Goal: Information Seeking & Learning: Learn about a topic

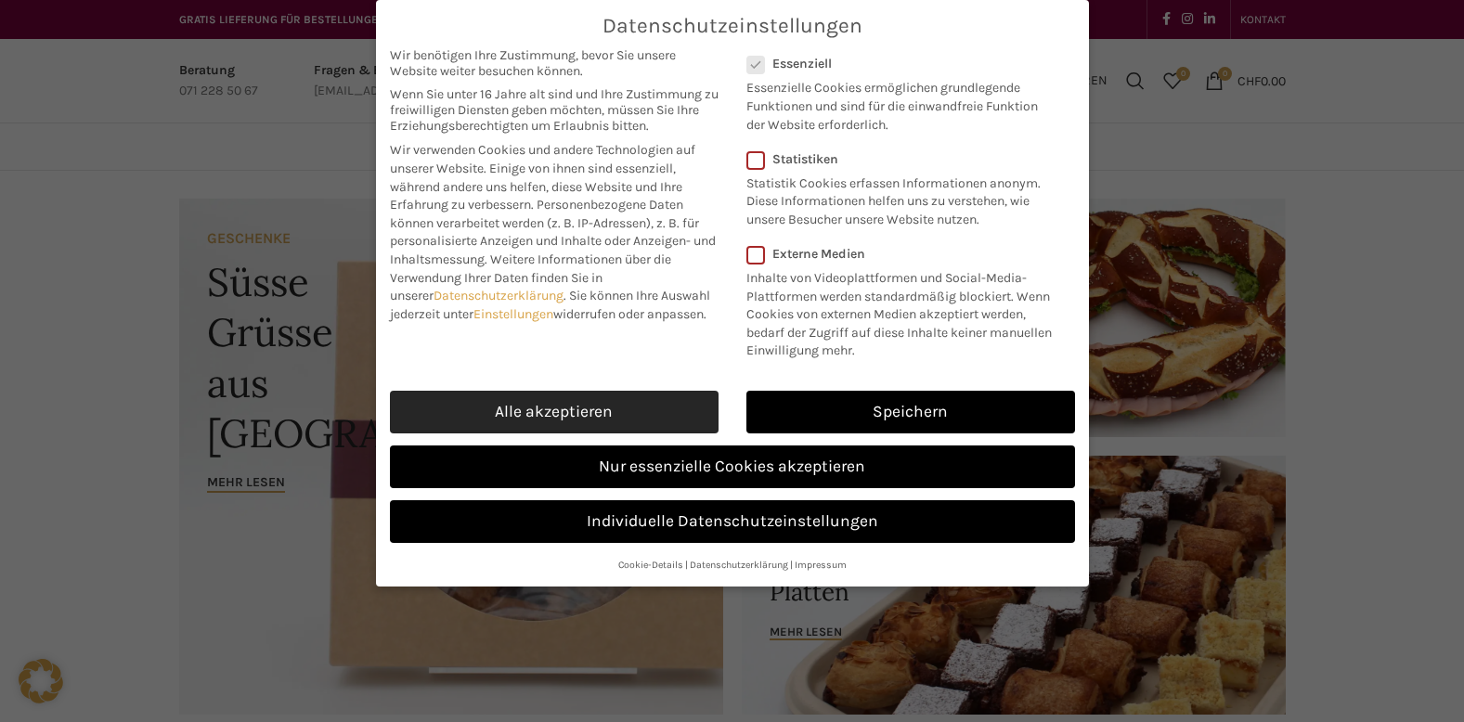
click at [624, 413] on link "Alle akzeptieren" at bounding box center [554, 412] width 329 height 43
checkbox input "true"
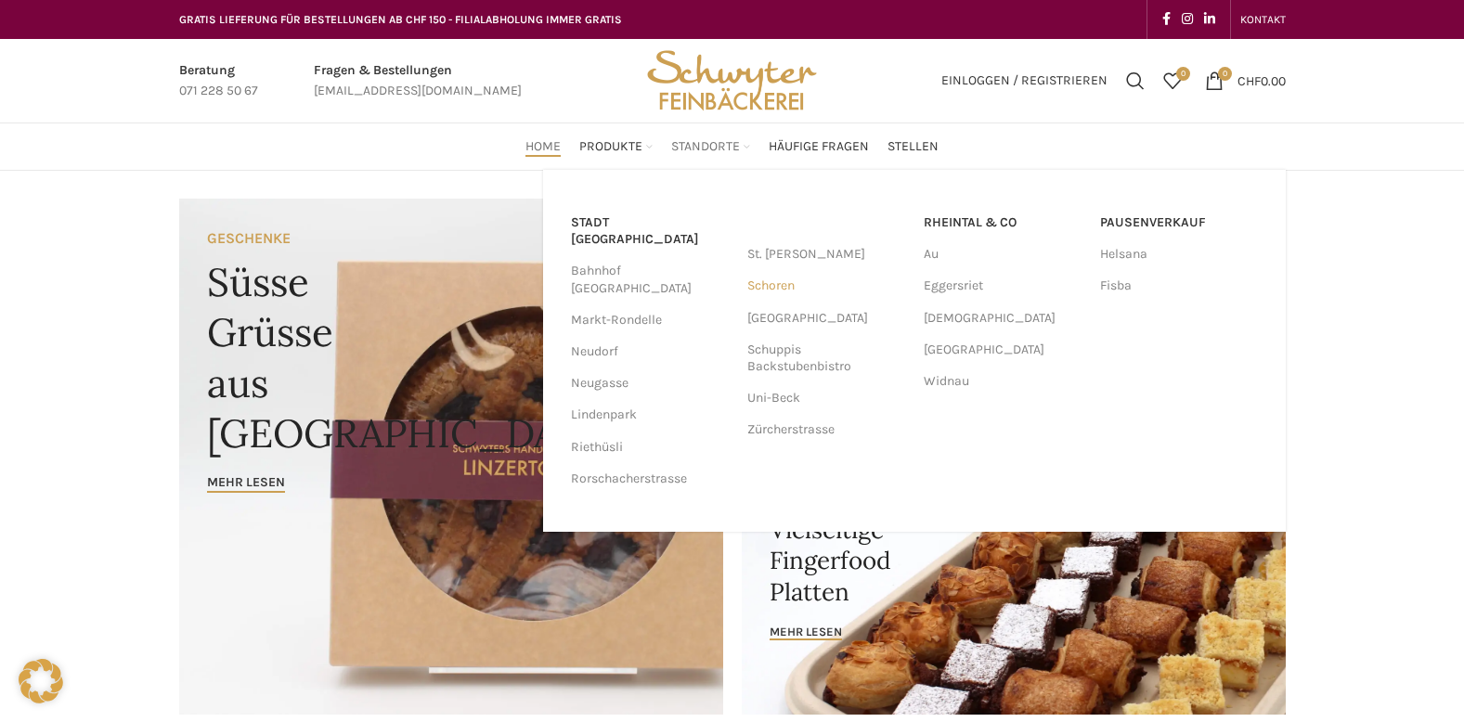
click at [769, 289] on link "Schoren" at bounding box center [826, 286] width 158 height 32
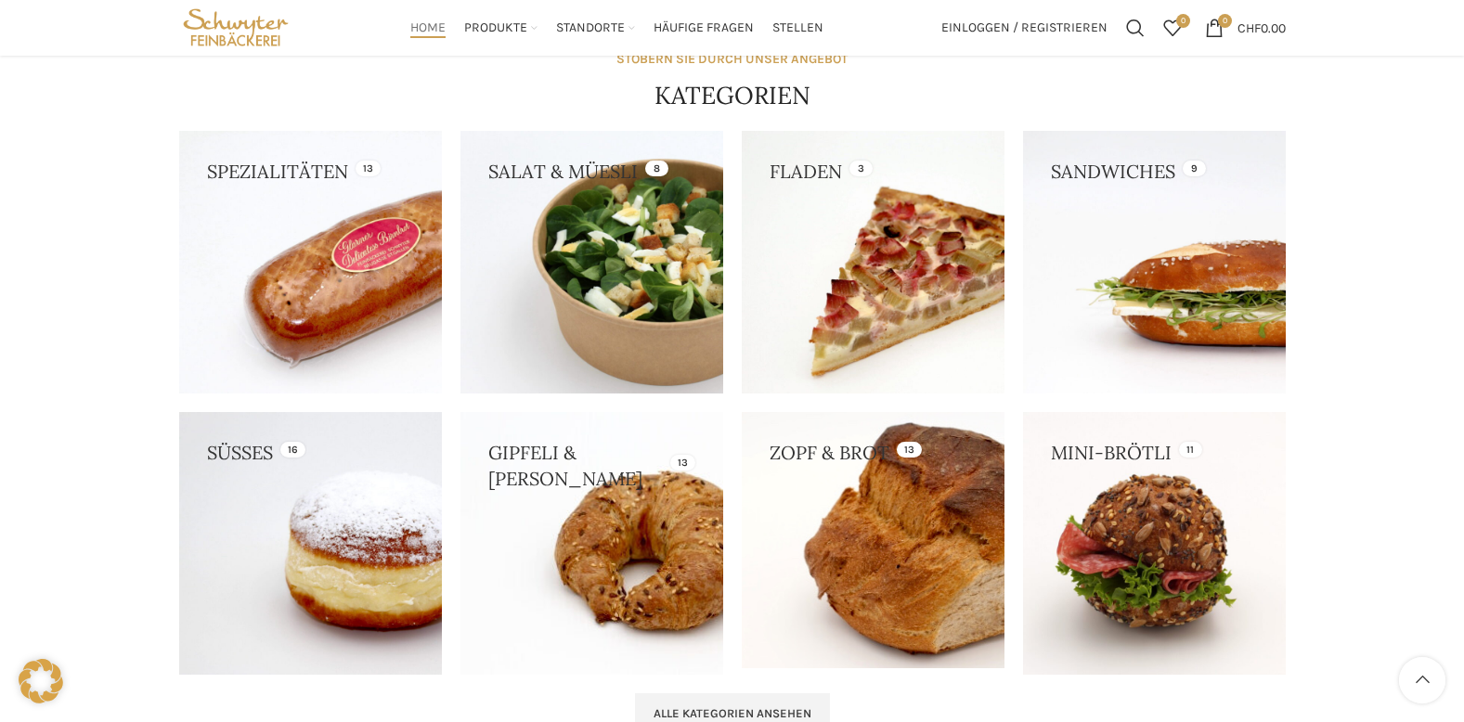
scroll to position [1579, 0]
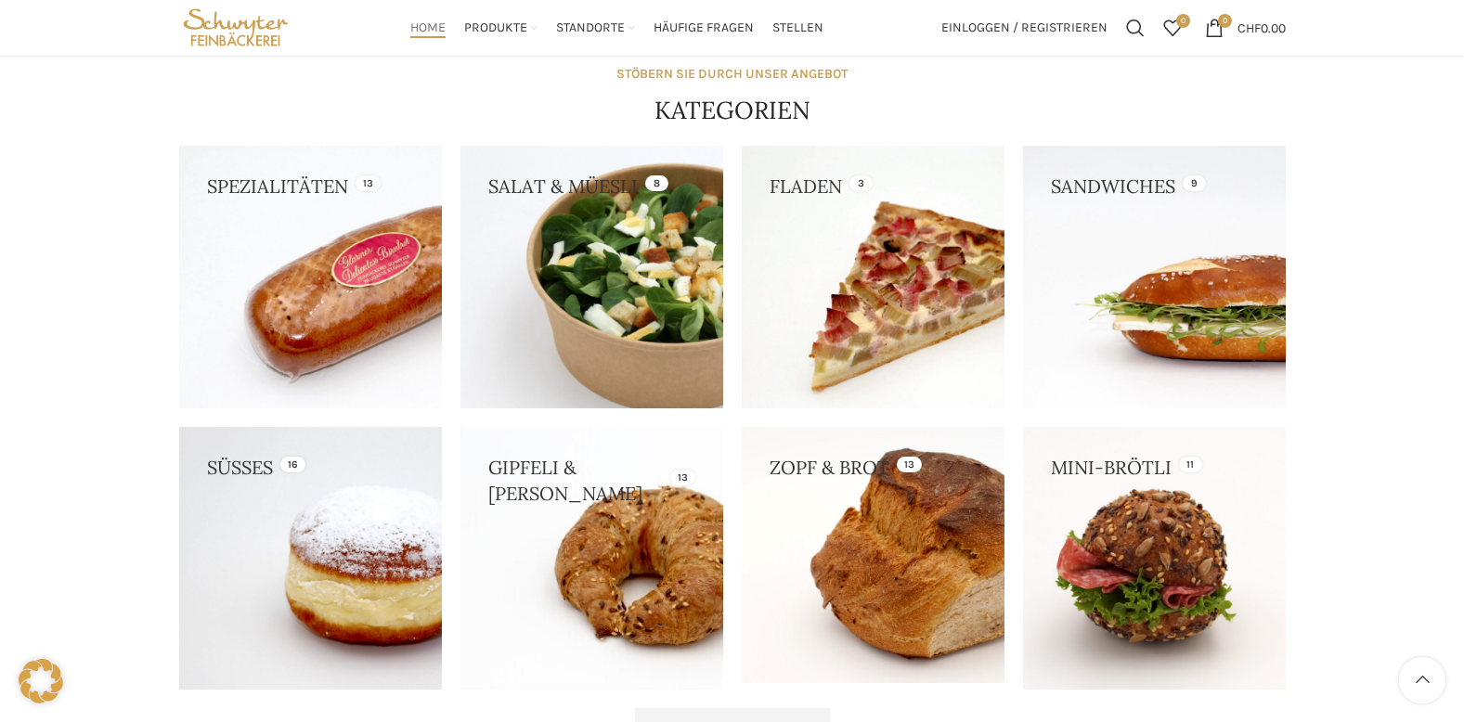
click at [627, 253] on link at bounding box center [592, 277] width 263 height 263
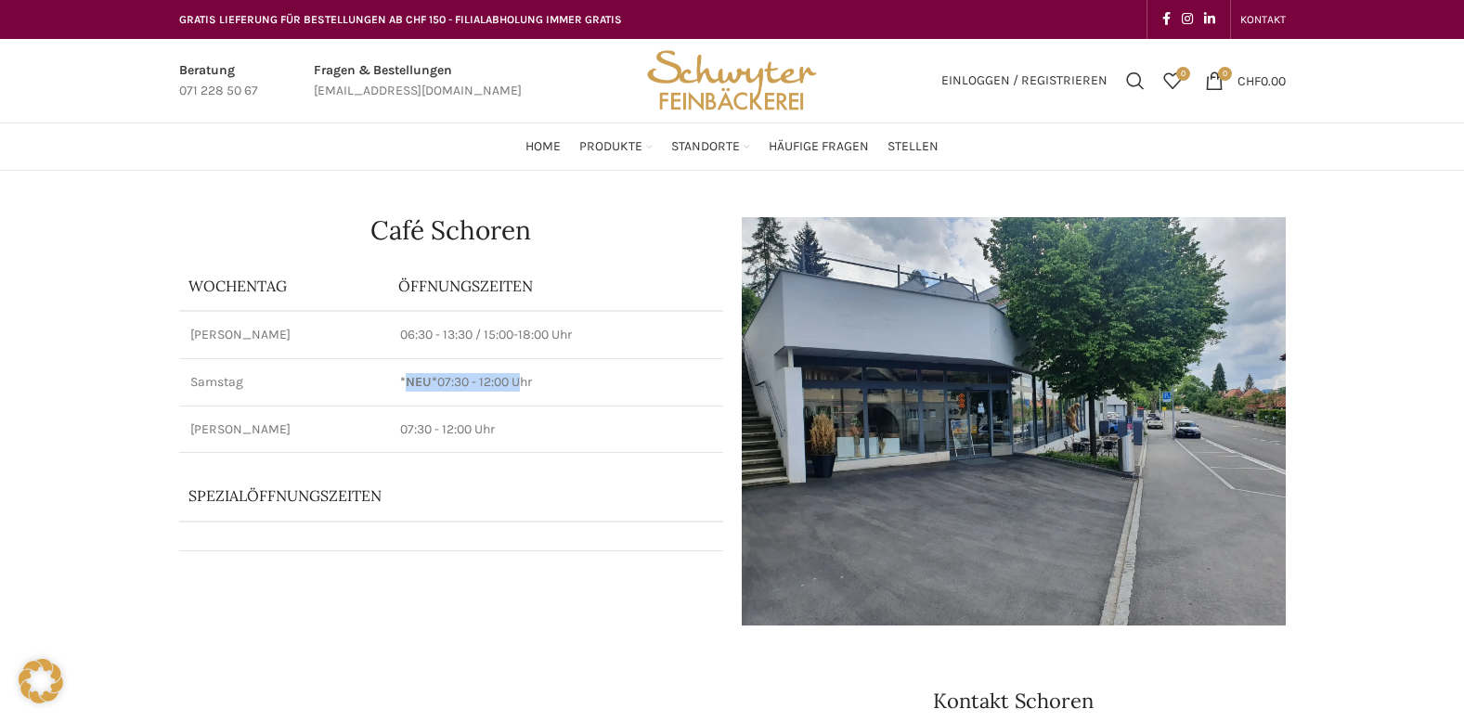
drag, startPoint x: 404, startPoint y: 381, endPoint x: 526, endPoint y: 383, distance: 121.7
click at [526, 383] on p "*NEU* 07:30 - 12:00 Uhr" at bounding box center [555, 382] width 311 height 19
drag, startPoint x: 526, startPoint y: 383, endPoint x: 557, endPoint y: 379, distance: 31.9
click at [557, 379] on p "*NEU* 07:30 - 12:00 Uhr" at bounding box center [555, 382] width 311 height 19
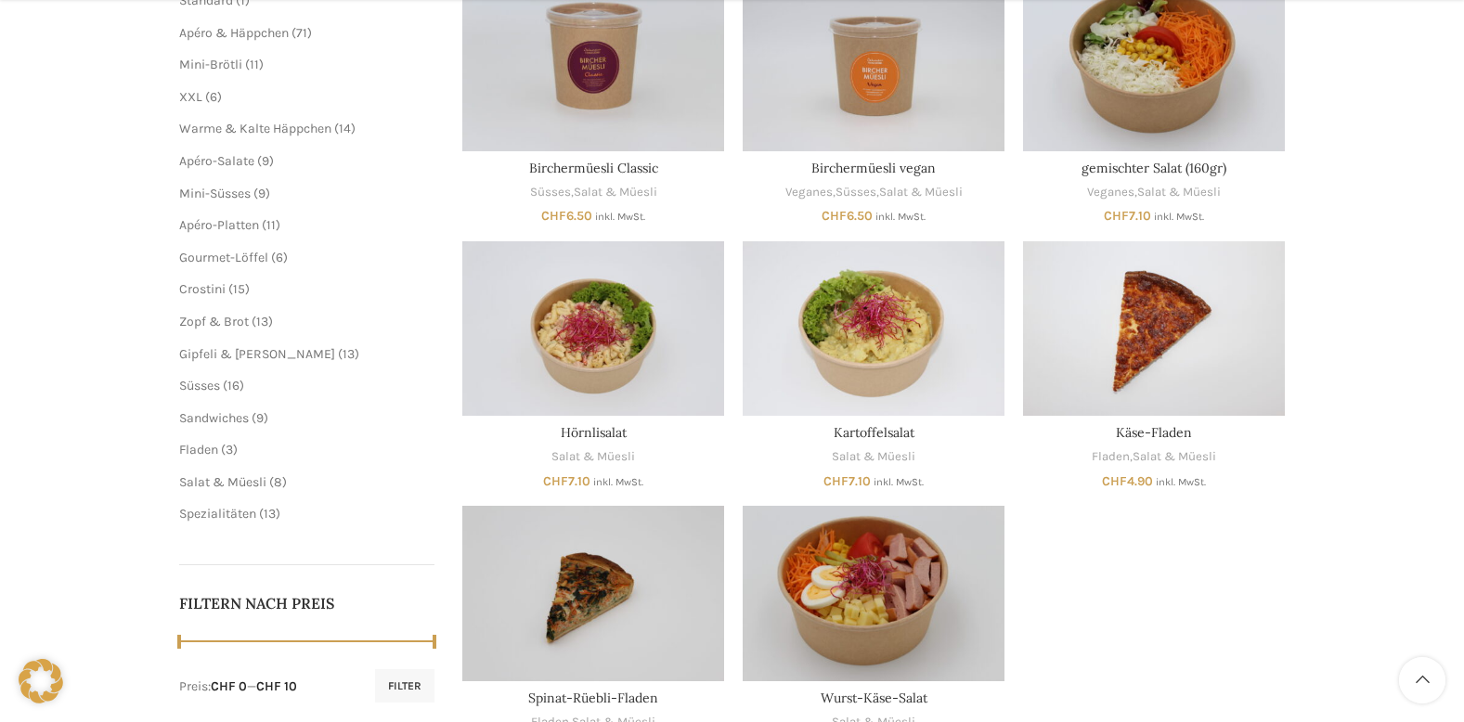
scroll to position [371, 0]
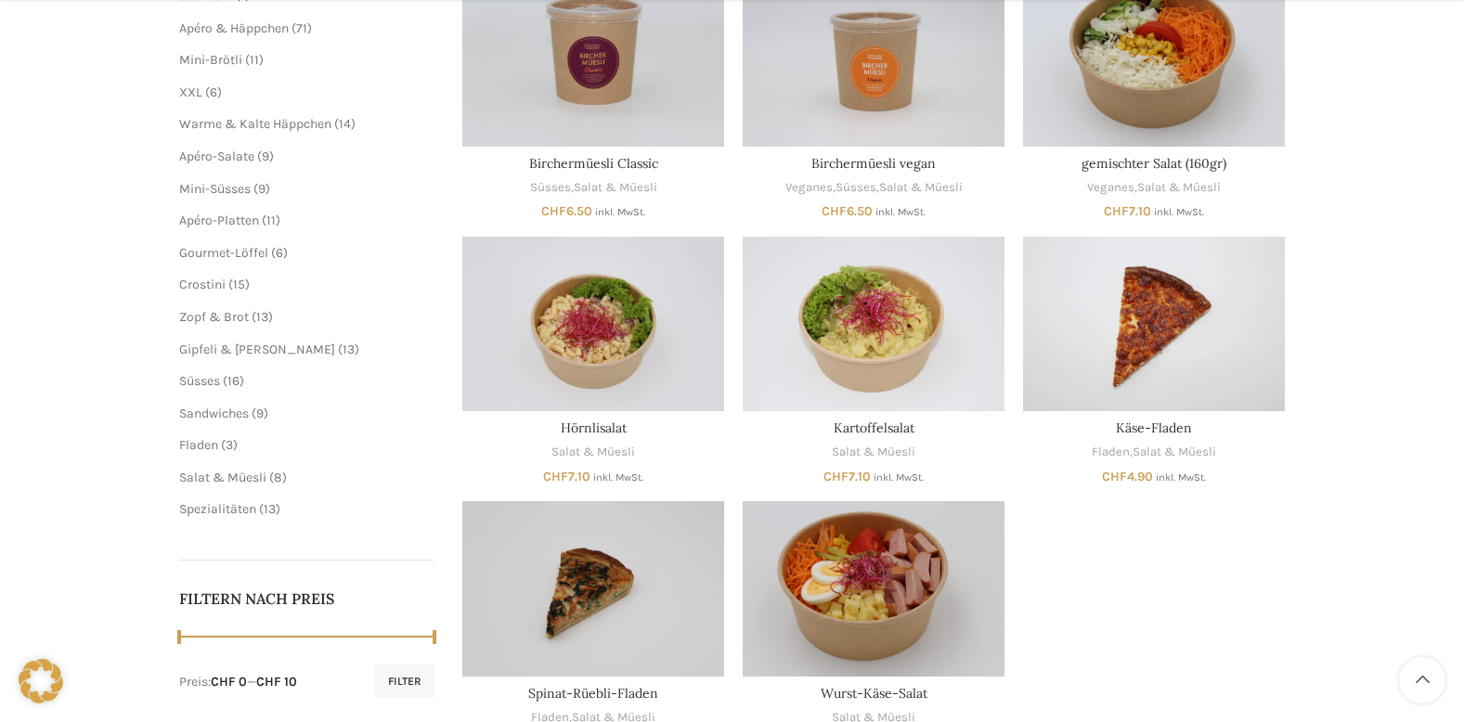
click at [242, 424] on ul "Geschenkkarte 2 2 Produkte Veganes 20 20 Produkte Standard 1 1 Produkt Apéro & …" at bounding box center [307, 221] width 256 height 596
click at [244, 415] on span "Sandwiches" at bounding box center [214, 414] width 70 height 16
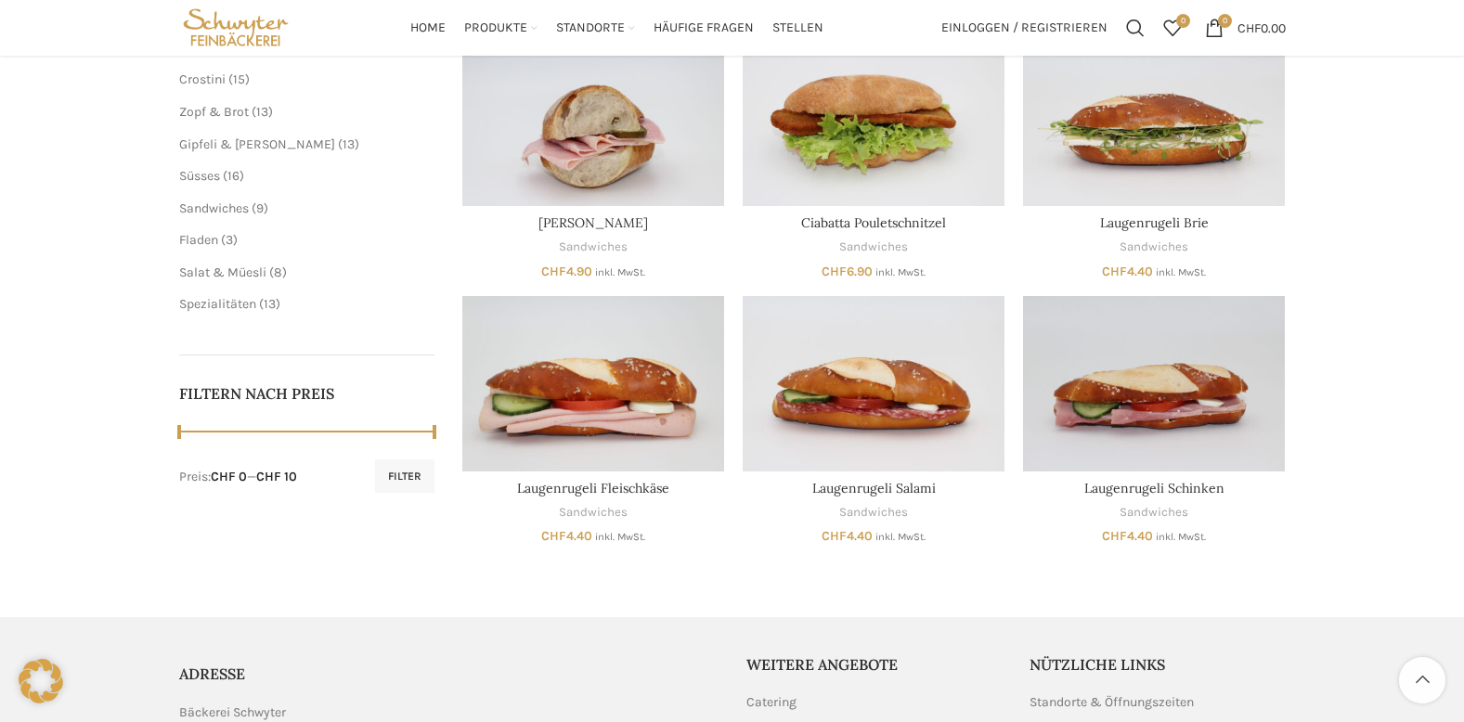
scroll to position [464, 0]
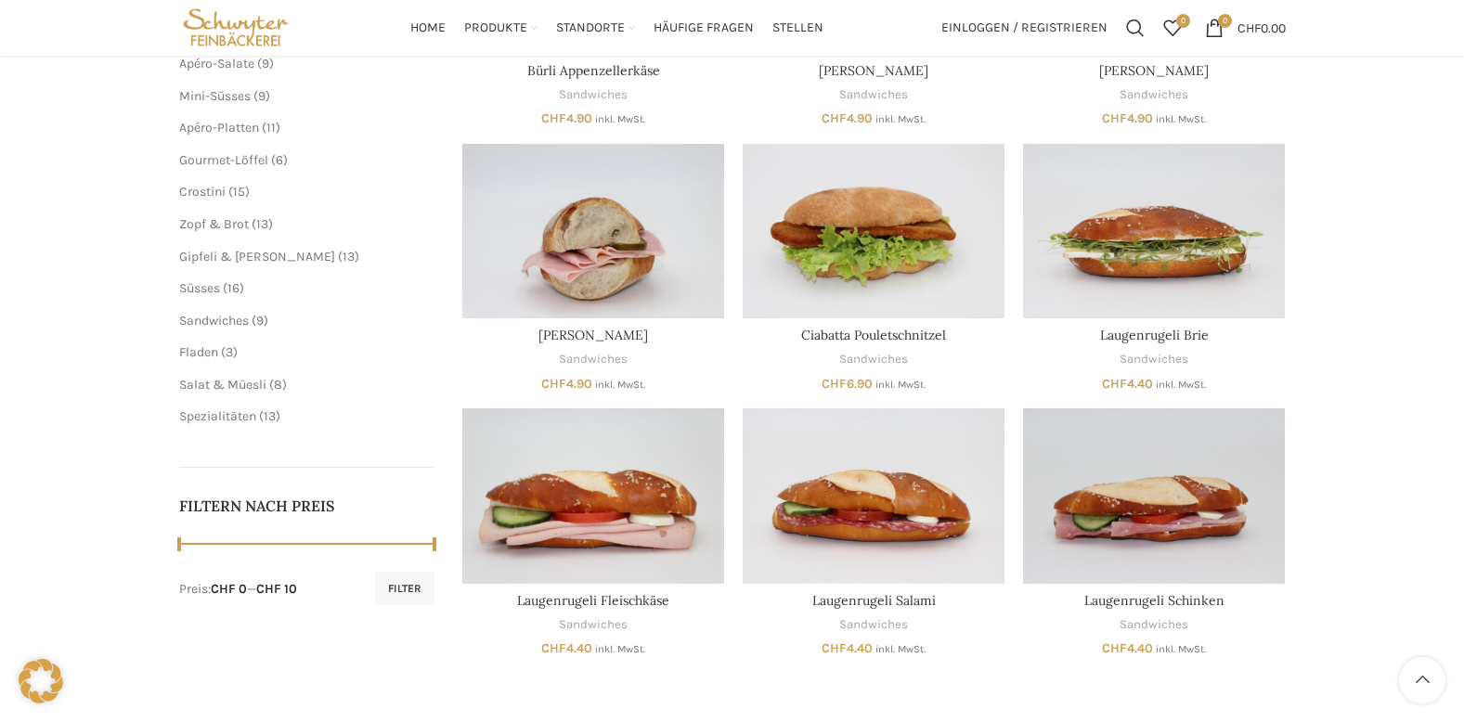
click at [221, 347] on span "3 3 Produkte" at bounding box center [227, 352] width 19 height 16
click at [214, 357] on span "Fladen" at bounding box center [198, 352] width 39 height 16
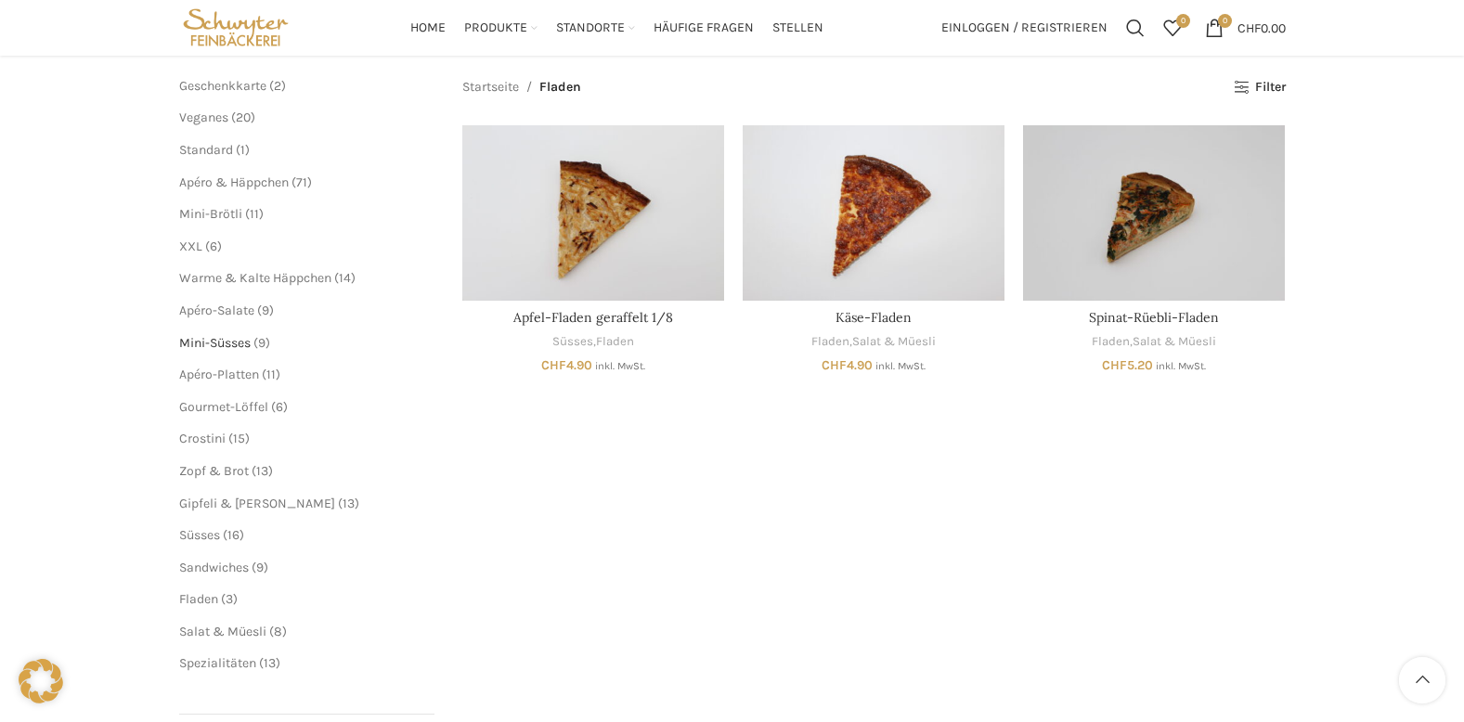
scroll to position [186, 0]
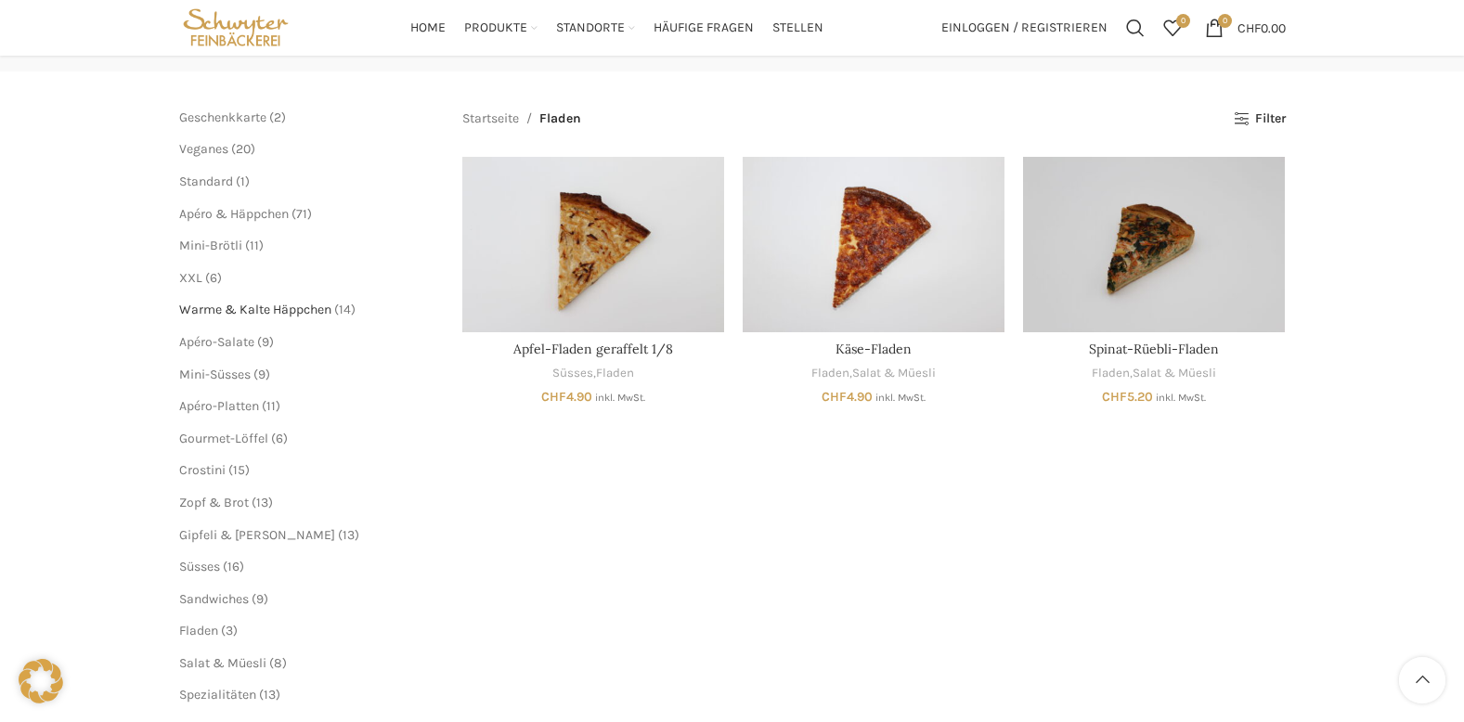
click at [226, 305] on span "Warme & Kalte Häppchen" at bounding box center [255, 310] width 152 height 16
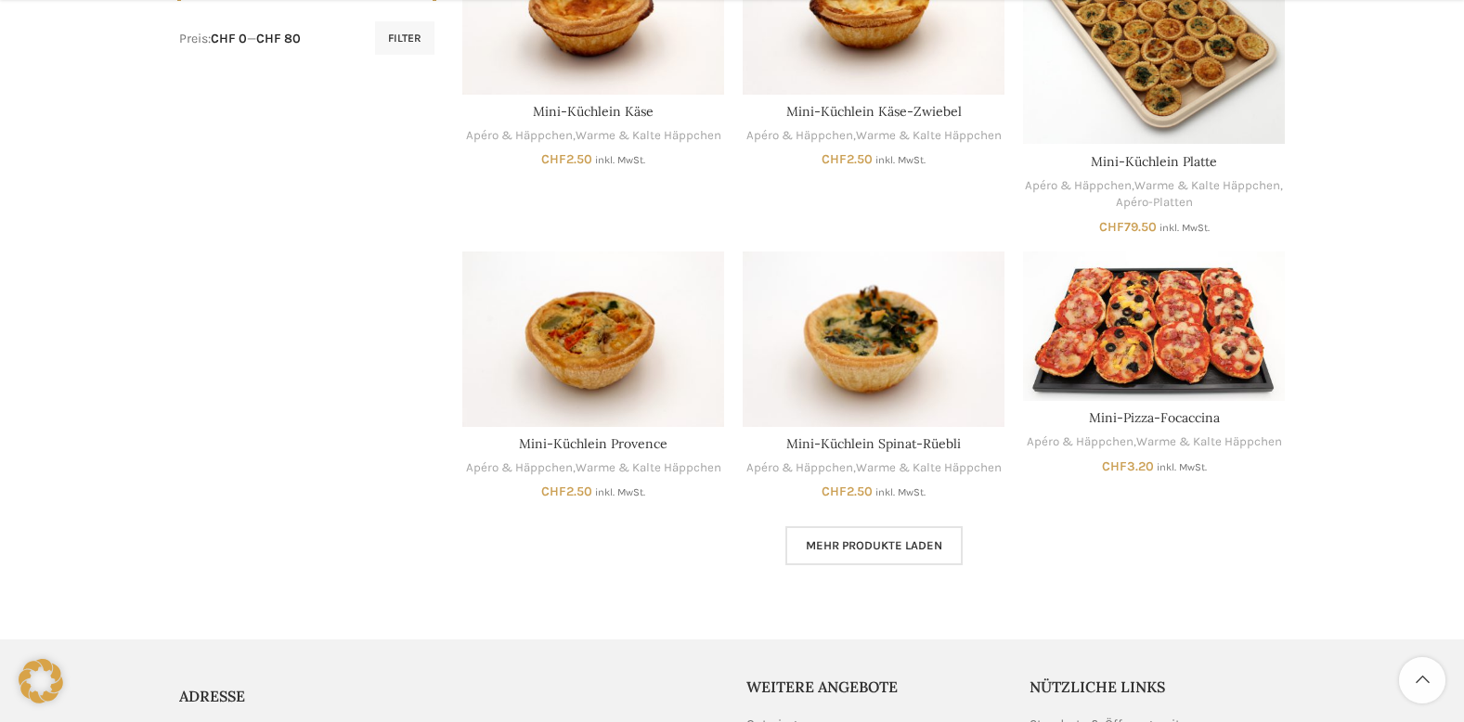
scroll to position [1021, 0]
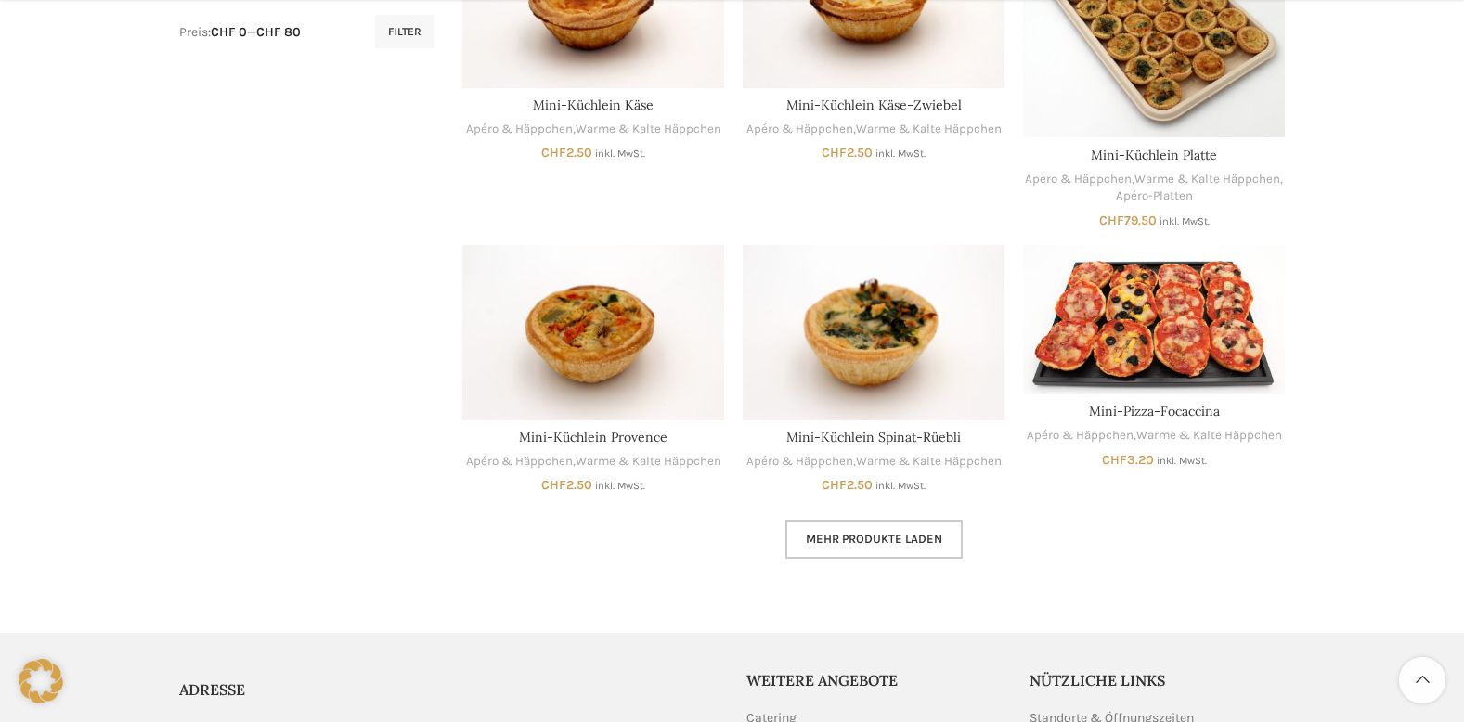
click at [878, 522] on link "Mehr Produkte laden" at bounding box center [874, 539] width 177 height 39
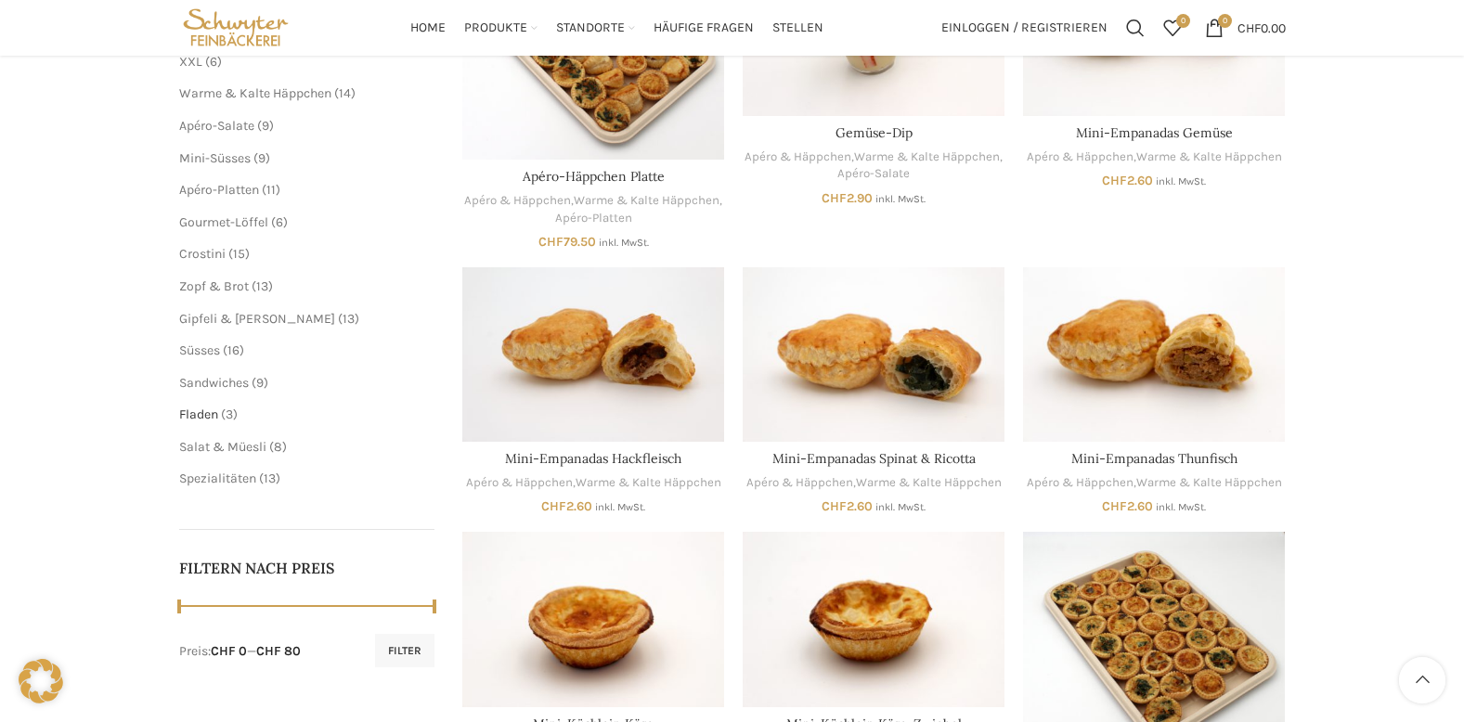
scroll to position [371, 0]
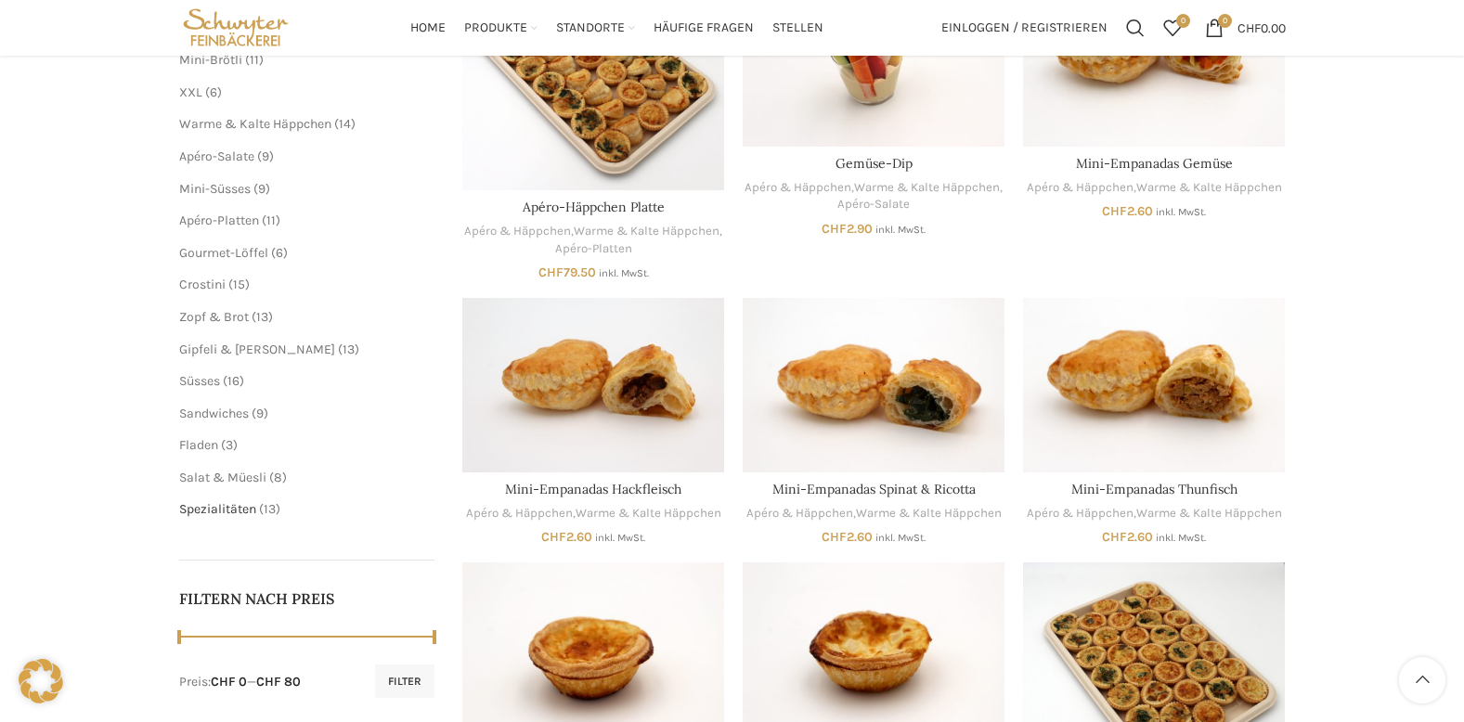
click at [234, 512] on span "Spezialitäten" at bounding box center [217, 509] width 77 height 16
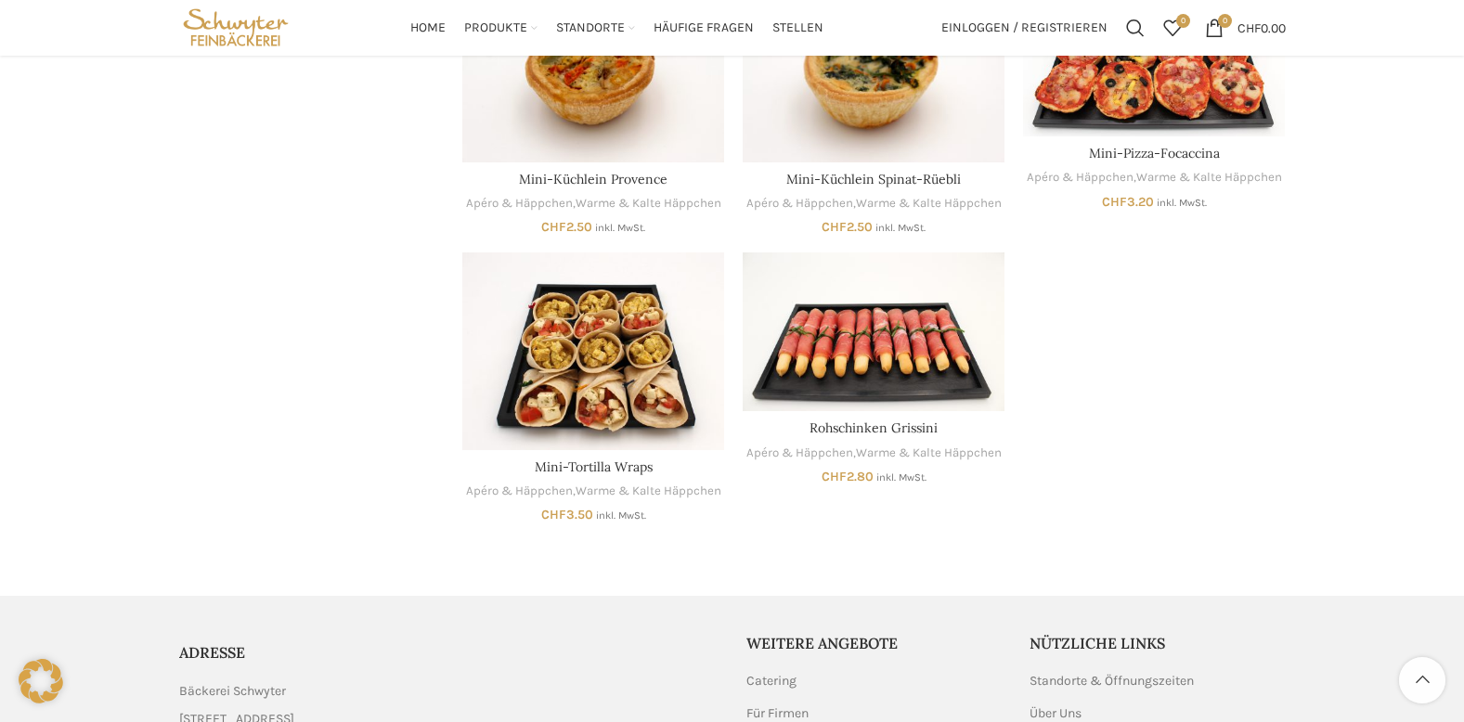
scroll to position [1040, 0]
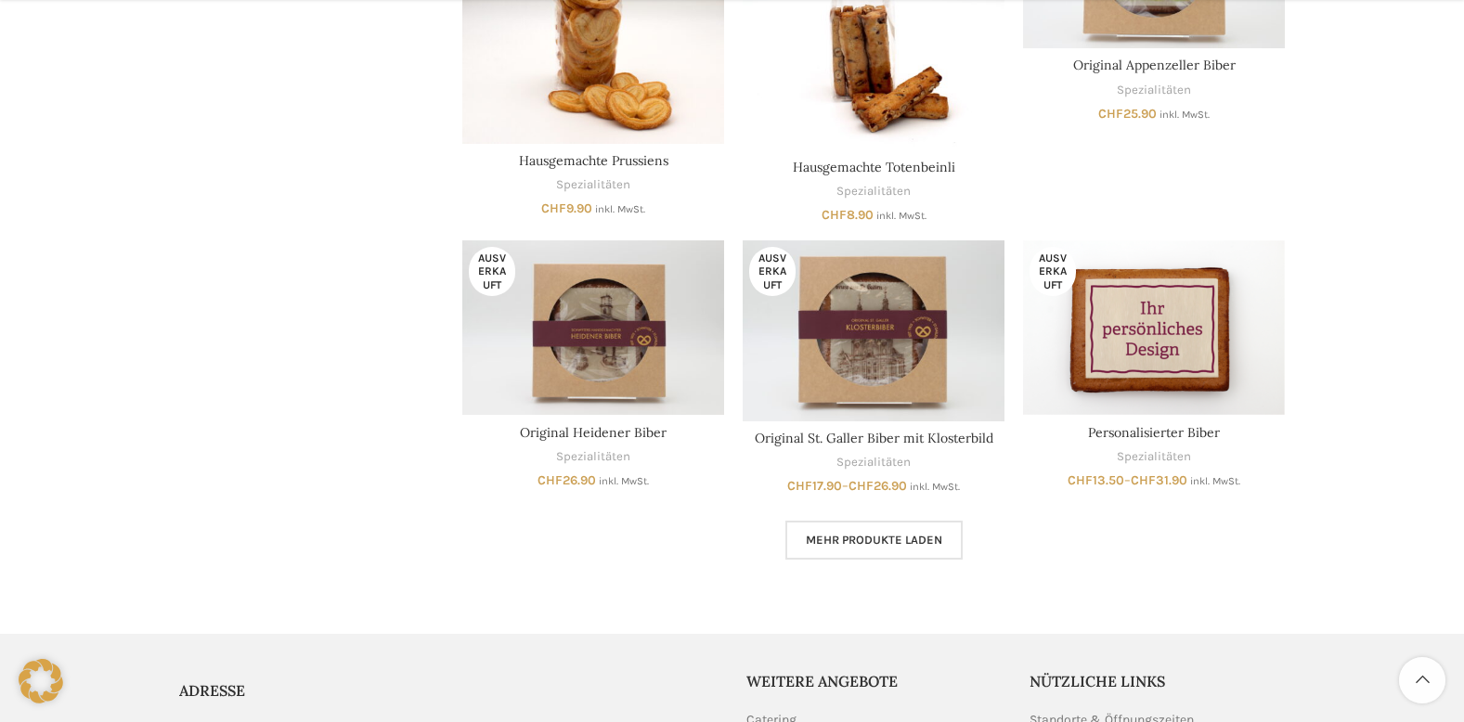
scroll to position [1114, 0]
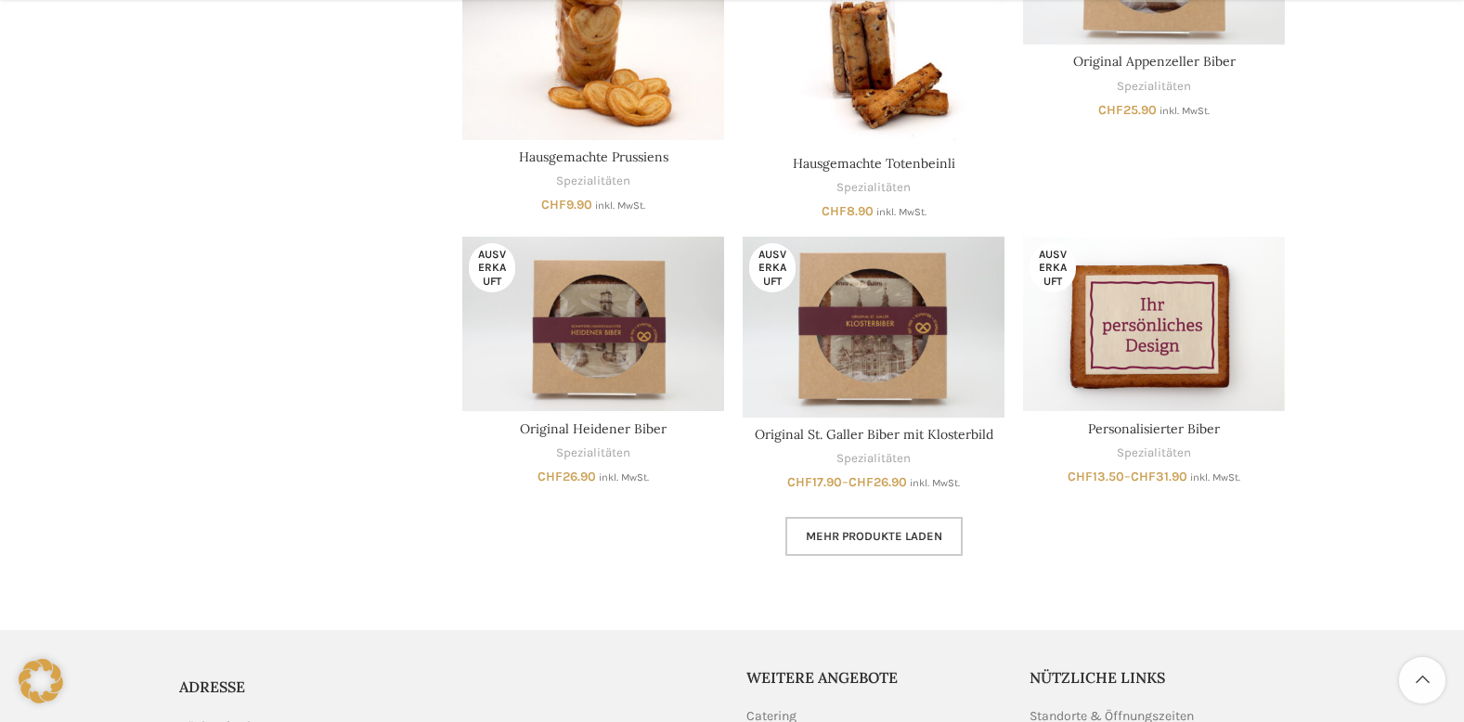
click at [864, 540] on span "Mehr Produkte laden" at bounding box center [874, 536] width 136 height 15
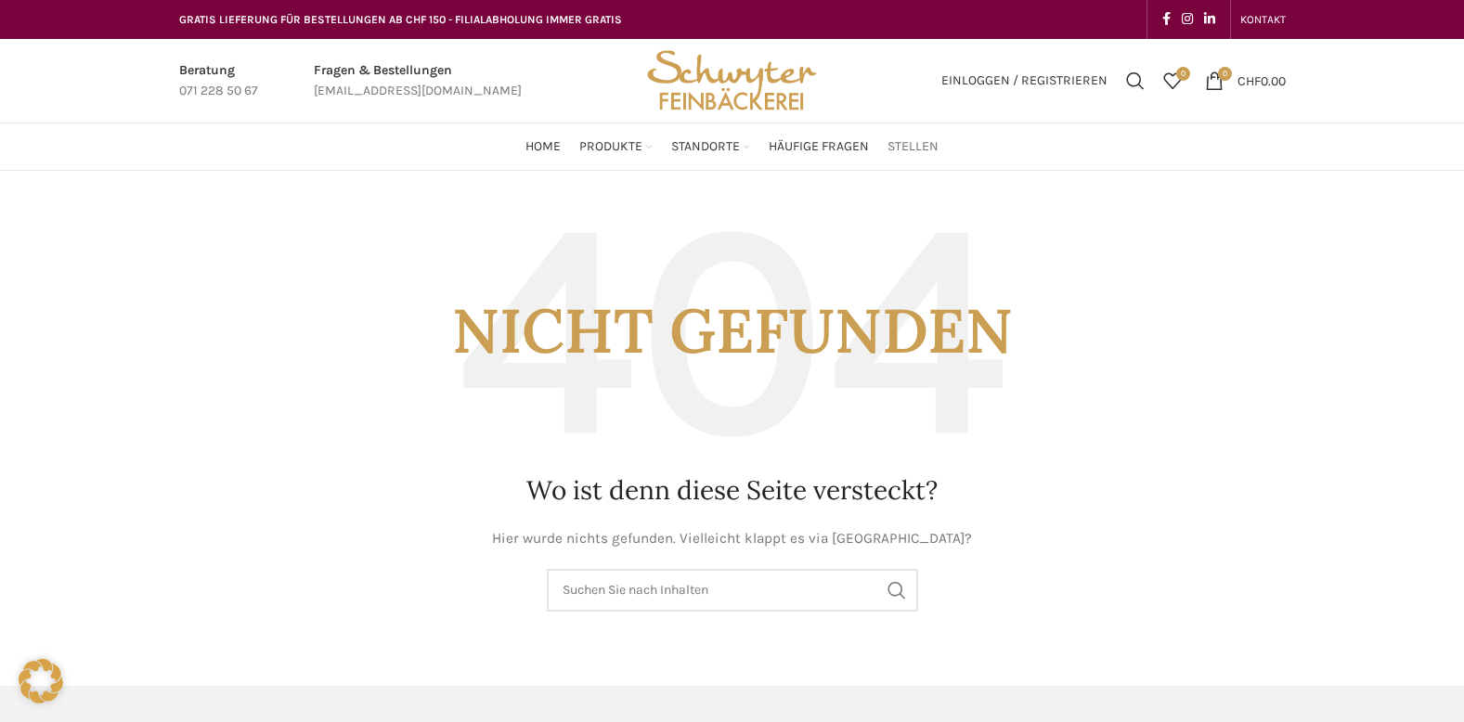
click at [892, 145] on span "Stellen" at bounding box center [913, 147] width 51 height 18
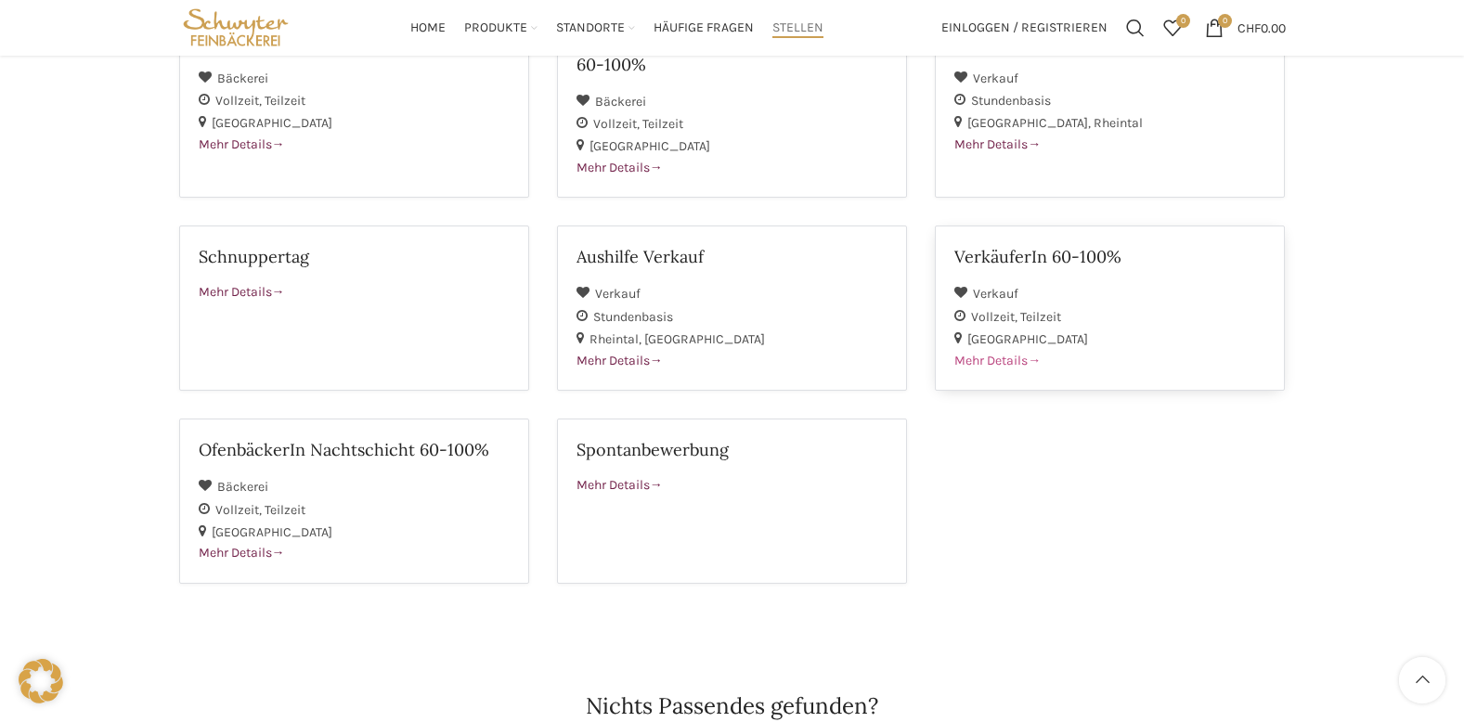
scroll to position [557, 0]
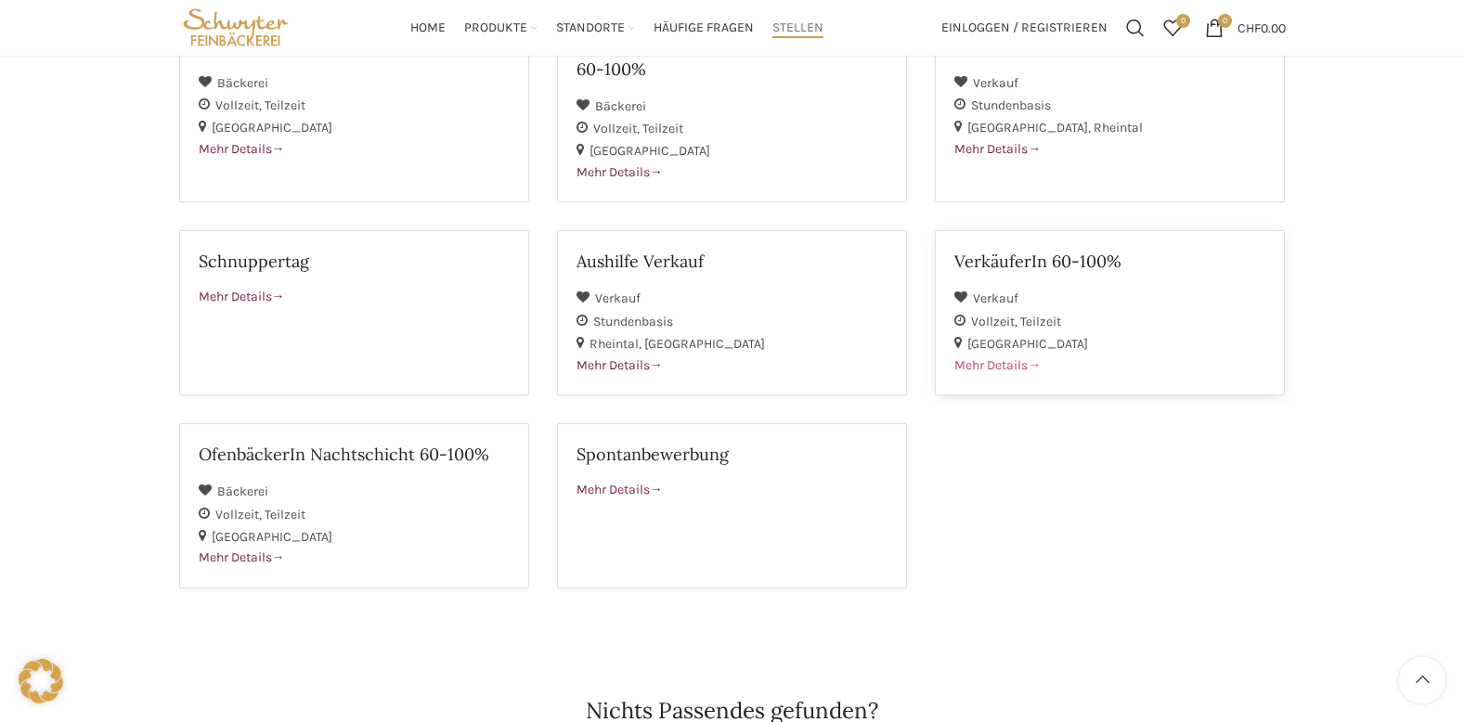
click at [1029, 259] on h2 "VerkäuferIn 60-100%" at bounding box center [1110, 261] width 311 height 23
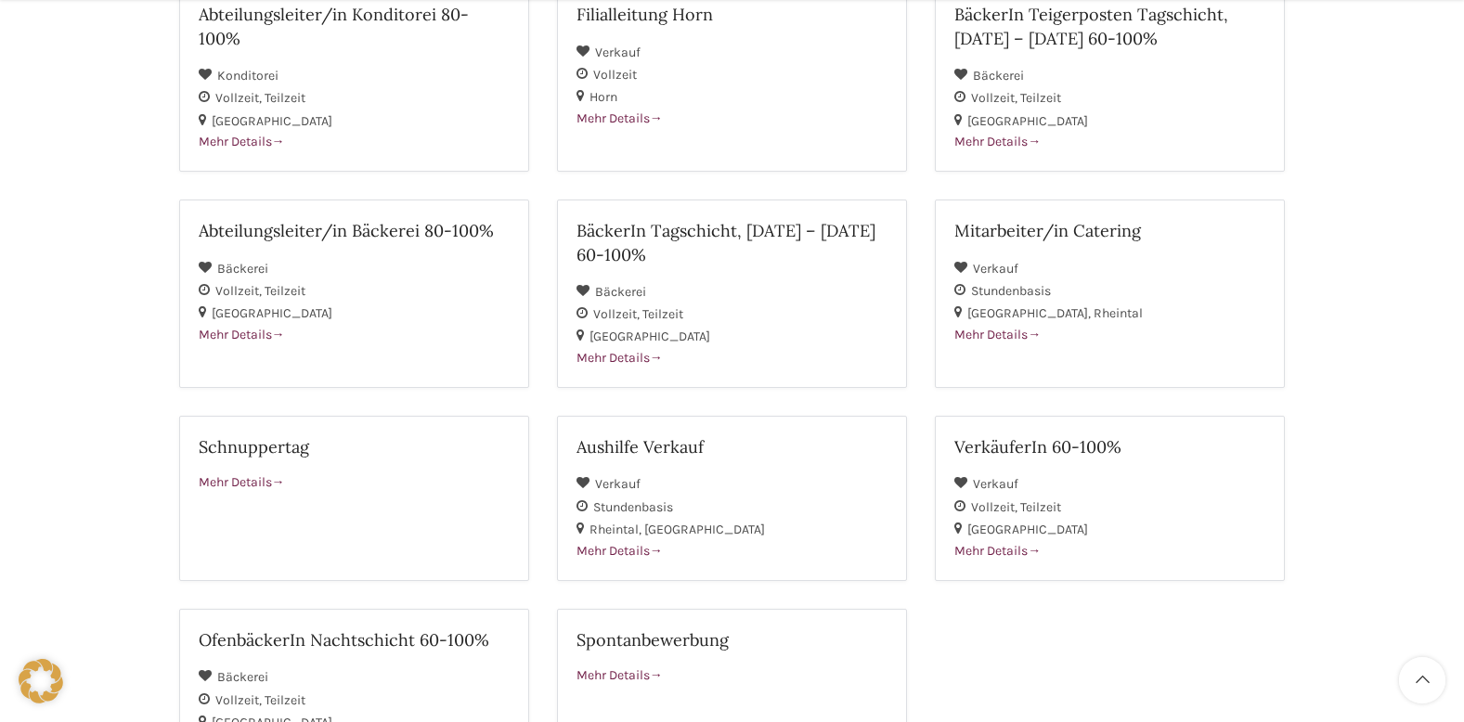
scroll to position [464, 0]
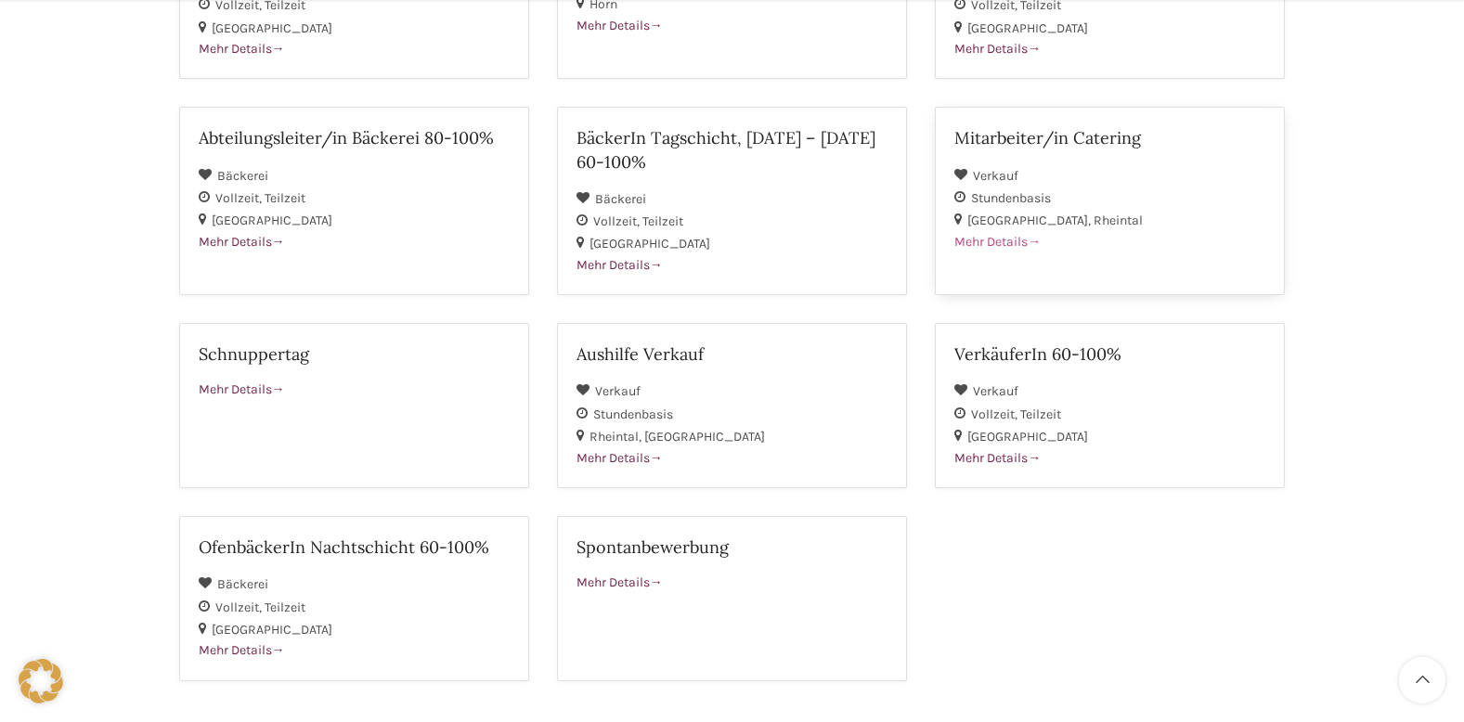
click at [1094, 222] on span "Rheintal" at bounding box center [1118, 221] width 49 height 16
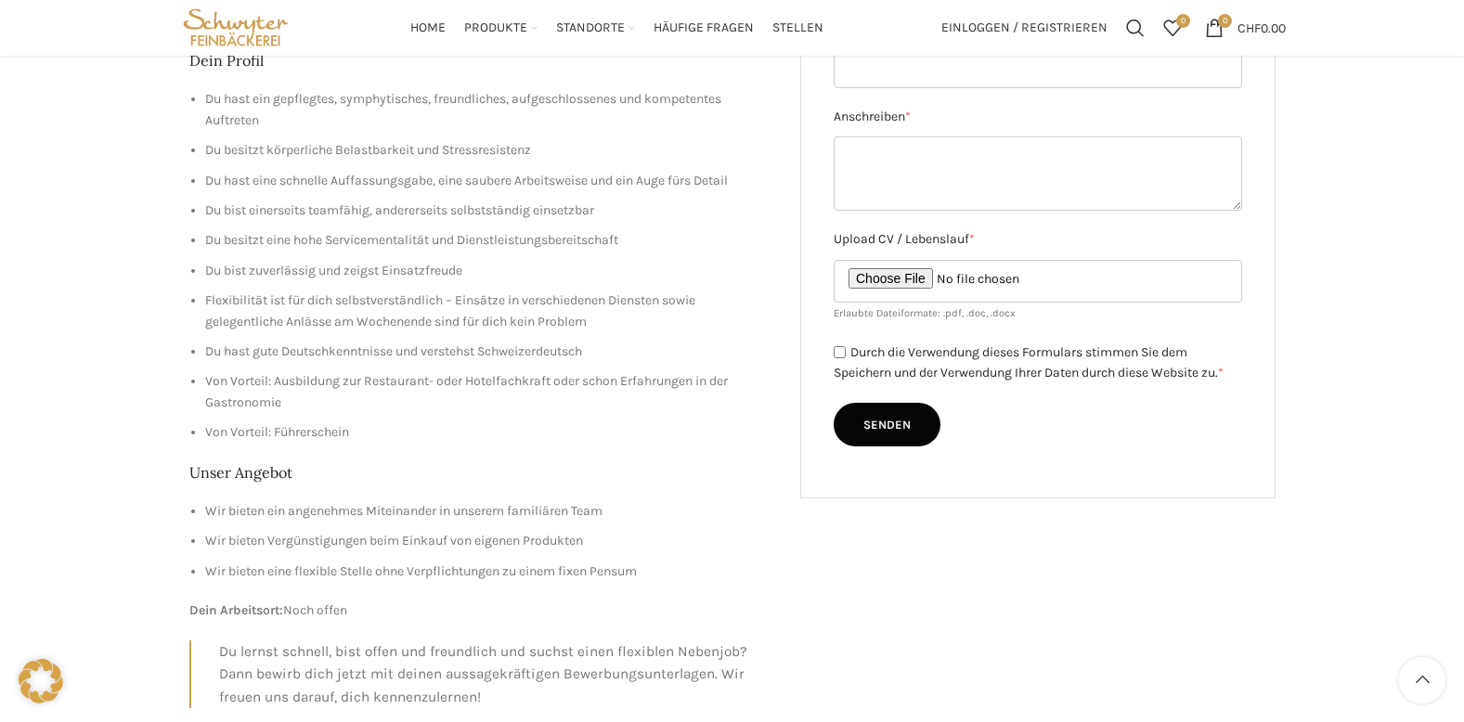
scroll to position [557, 0]
